Goal: Navigation & Orientation: Find specific page/section

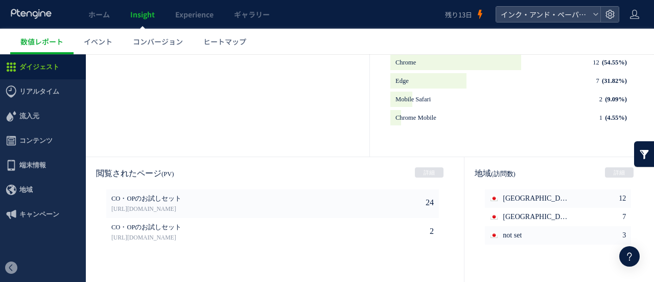
scroll to position [562, 0]
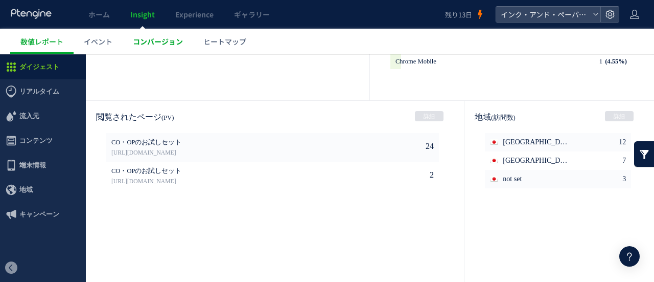
click at [142, 49] on link "コンバージョン" at bounding box center [158, 42] width 71 height 26
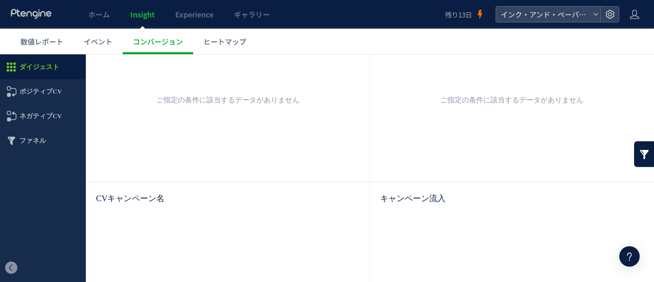
scroll to position [686, 0]
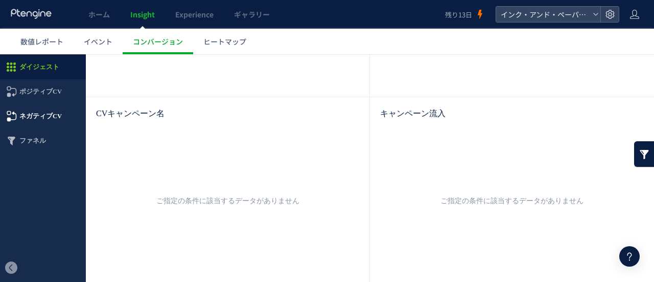
click at [44, 116] on span "ネガティブCV" at bounding box center [40, 116] width 42 height 25
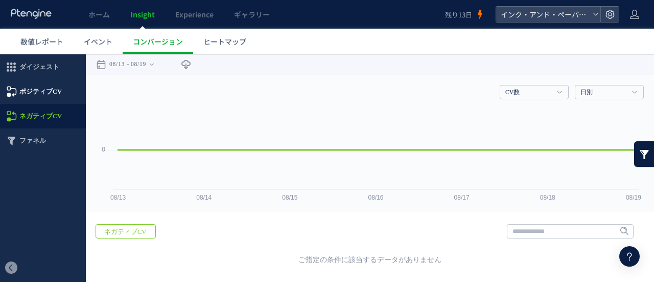
click at [61, 99] on span "ポジティブCV" at bounding box center [43, 91] width 86 height 25
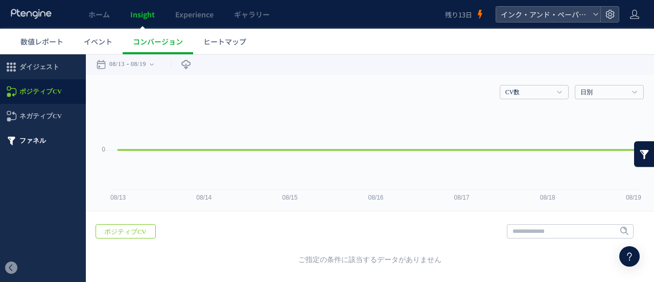
click at [40, 143] on span "ファネル" at bounding box center [32, 140] width 27 height 25
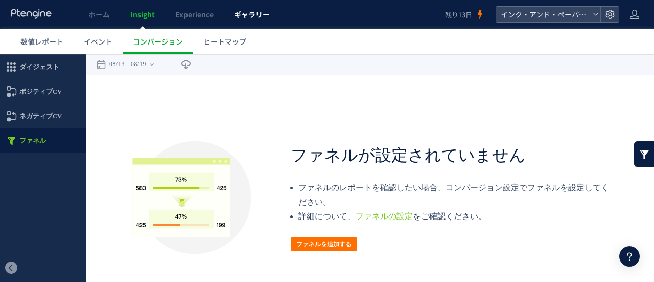
click at [262, 9] on span "ギャラリー" at bounding box center [252, 14] width 36 height 10
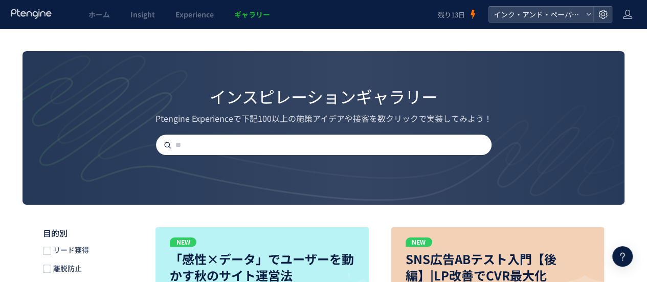
click at [597, 15] on div at bounding box center [602, 14] width 18 height 15
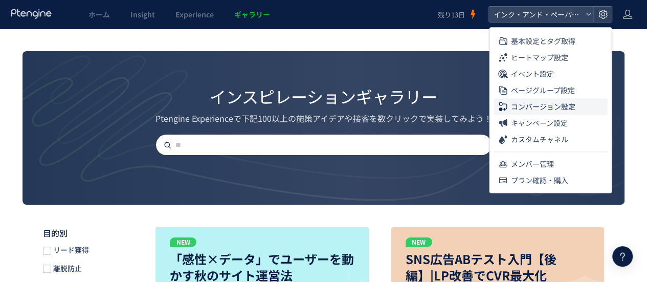
click at [539, 104] on span "コンバージョン設定" at bounding box center [542, 106] width 64 height 16
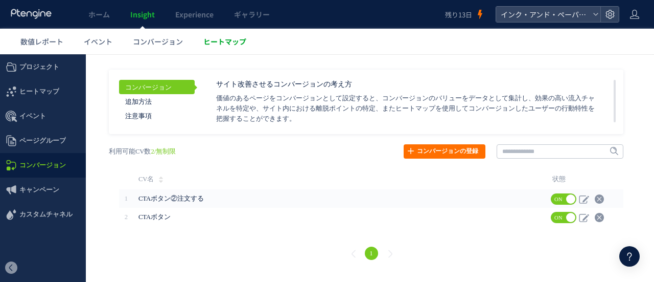
click at [207, 45] on span "ヒートマップ" at bounding box center [224, 41] width 43 height 10
